Goal: Task Accomplishment & Management: Complete application form

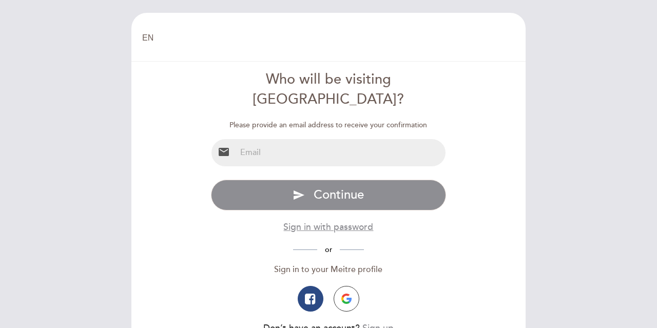
click at [254, 139] on input "email" at bounding box center [341, 152] width 210 height 27
type input "[PERSON_NAME][EMAIL_ADDRESS][PERSON_NAME][DOMAIN_NAME]"
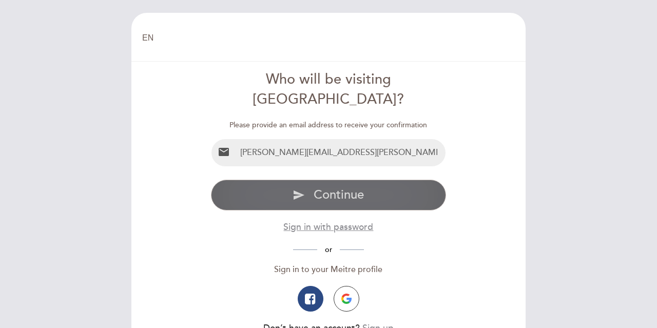
click at [319, 187] on span "Continue" at bounding box center [338, 194] width 50 height 15
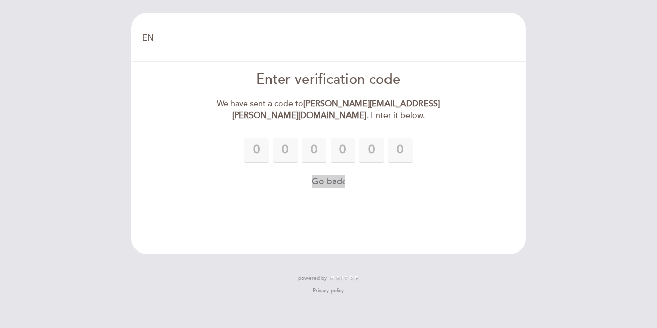
type input "5"
type input "3"
type input "9"
type input "3"
type input "6"
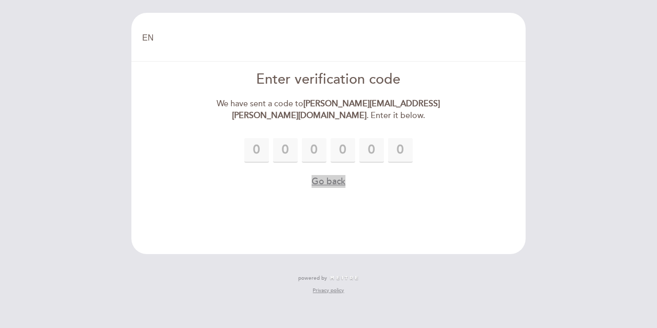
type input "0"
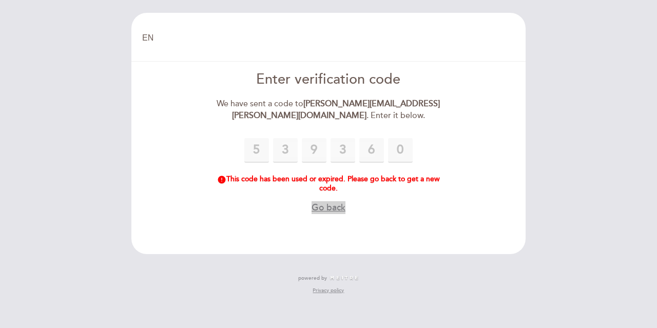
click at [319, 206] on button "Go back" at bounding box center [328, 207] width 34 height 13
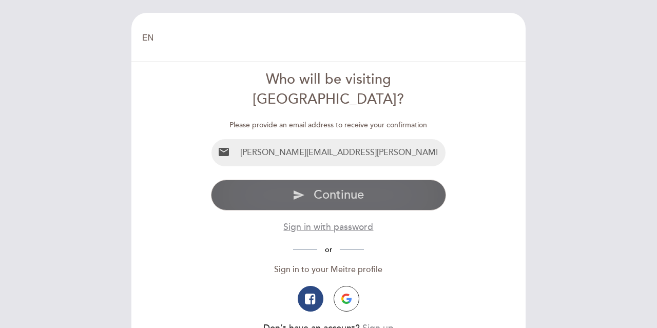
click at [341, 187] on span "Continue" at bounding box center [338, 194] width 50 height 15
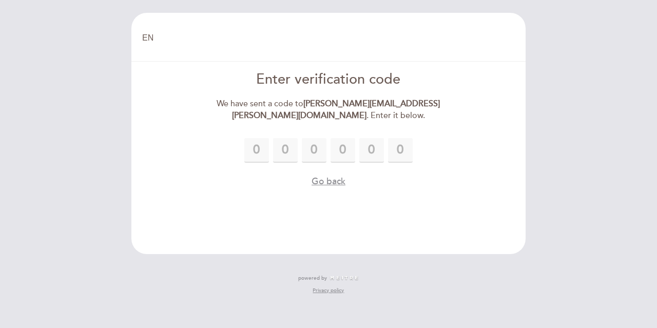
type input "6"
type input "4"
type input "2"
type input "4"
type input "8"
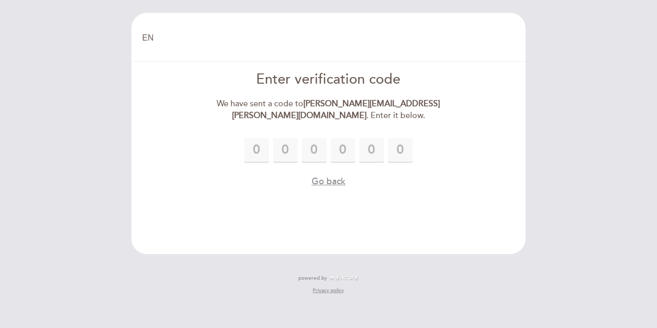
type input "1"
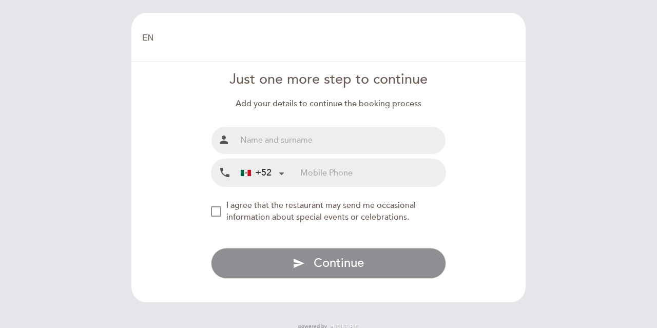
click at [268, 137] on input "text" at bounding box center [341, 140] width 210 height 27
type input "[PERSON_NAME]"
click at [312, 175] on input "tel" at bounding box center [372, 172] width 145 height 27
type input "5547669188"
click at [211, 213] on div "NEW_MODAL_AGREE_RESTAURANT_SEND_OCCASIONAL_INFO" at bounding box center [216, 211] width 10 height 10
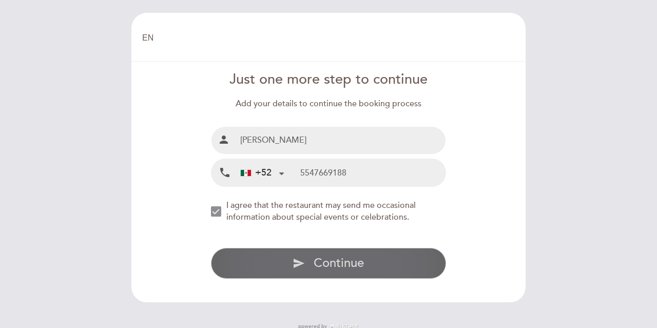
click at [301, 264] on icon "send" at bounding box center [298, 263] width 12 height 12
